Goal: Participate in discussion: Engage in conversation with other users on a specific topic

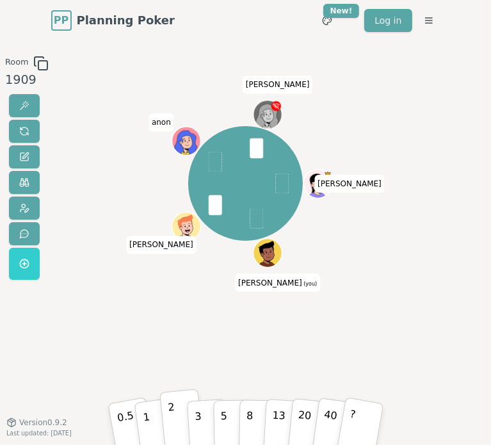
click at [179, 426] on button "2" at bounding box center [181, 419] width 44 height 61
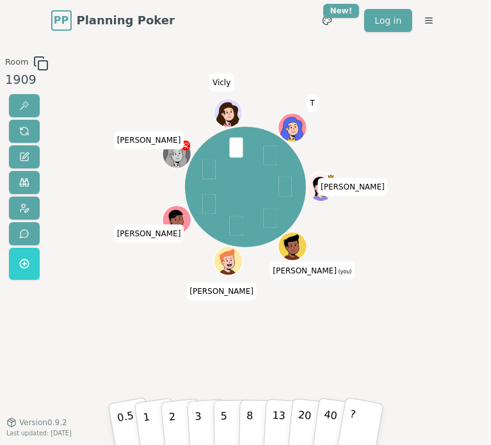
click at [74, 120] on div "Room 1909 [PERSON_NAME] (you) [PERSON_NAME] [PERSON_NAME] Vicly T 0.5 1 2 3 5 8…" at bounding box center [245, 232] width 491 height 352
drag, startPoint x: 86, startPoint y: 84, endPoint x: 69, endPoint y: 86, distance: 18.1
click at [86, 84] on div "Room 1909 [PERSON_NAME] (you) [PERSON_NAME] [PERSON_NAME] Vicly T 0.5 1 2 3 5 8…" at bounding box center [245, 232] width 491 height 352
drag, startPoint x: 82, startPoint y: 79, endPoint x: 24, endPoint y: 74, distance: 57.8
click at [81, 79] on div "Room 1909 [PERSON_NAME] (you) [PERSON_NAME] [PERSON_NAME] Vicly T 0.5 1 2 3 5 8…" at bounding box center [245, 232] width 491 height 352
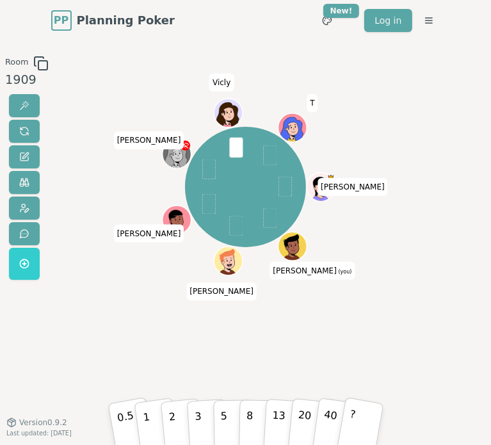
click at [79, 73] on div "Room 1909 [PERSON_NAME] (you) [PERSON_NAME] [PERSON_NAME] Vicly T 0.5 1 2 3 5 8…" at bounding box center [245, 232] width 491 height 352
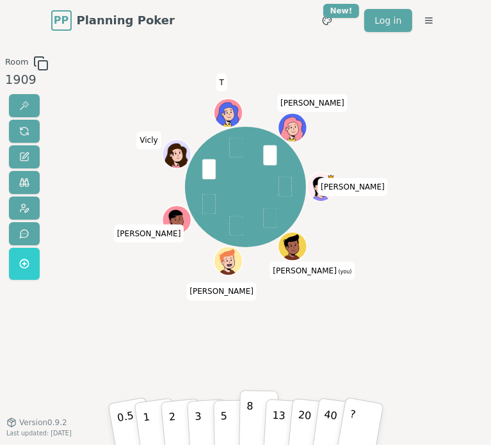
click at [243, 411] on button "8" at bounding box center [259, 419] width 40 height 58
drag, startPoint x: 149, startPoint y: 234, endPoint x: 158, endPoint y: 234, distance: 8.3
click at [158, 234] on span "[PERSON_NAME]" at bounding box center [149, 233] width 70 height 18
click at [160, 259] on div "[PERSON_NAME] (you) [PERSON_NAME] T [PERSON_NAME]" at bounding box center [246, 187] width 258 height 217
